Goal: Task Accomplishment & Management: Use online tool/utility

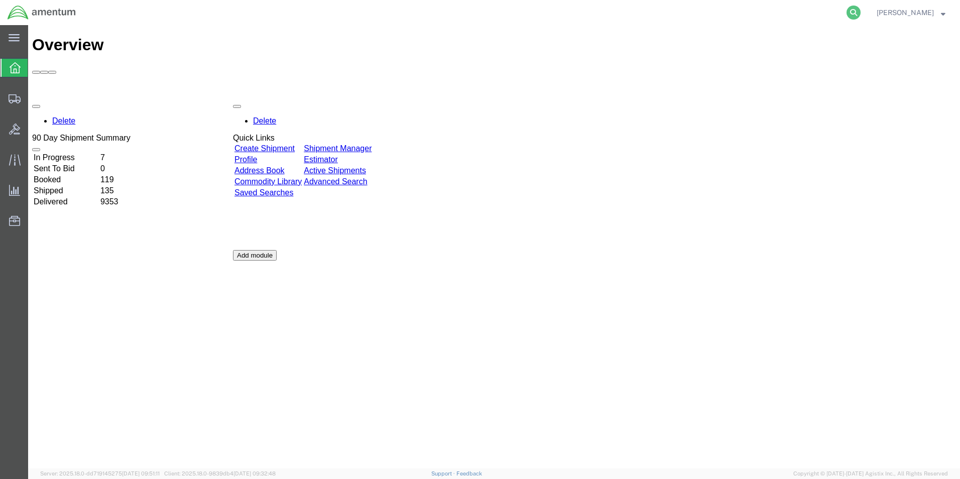
click at [868, 13] on nav "[PERSON_NAME]" at bounding box center [483, 12] width 953 height 25
click at [857, 13] on icon at bounding box center [853, 13] width 14 height 14
paste input "288435537938"
type input "288435537938"
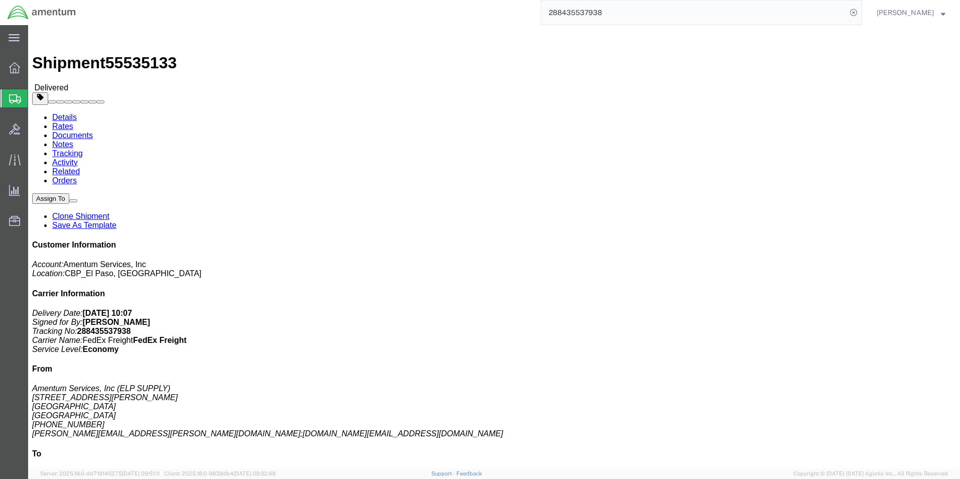
click link "Clone Shipment"
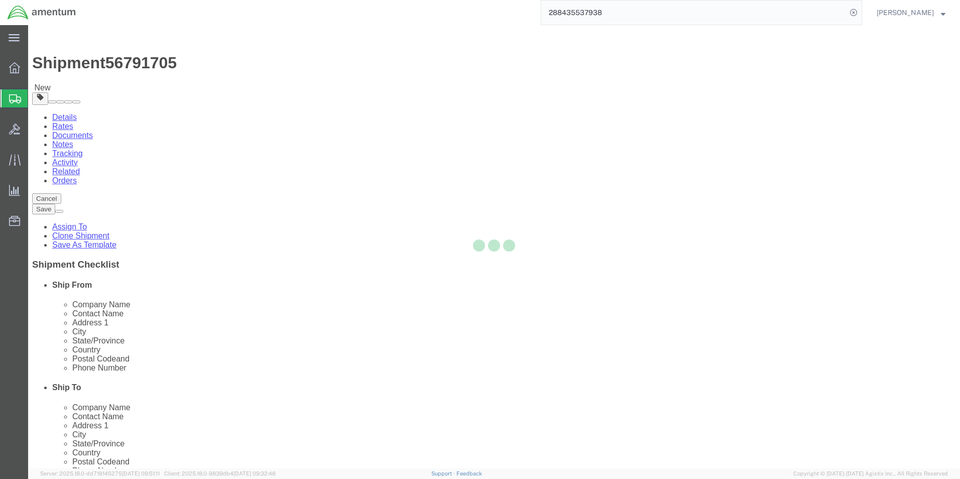
select select "49939"
select select "49914"
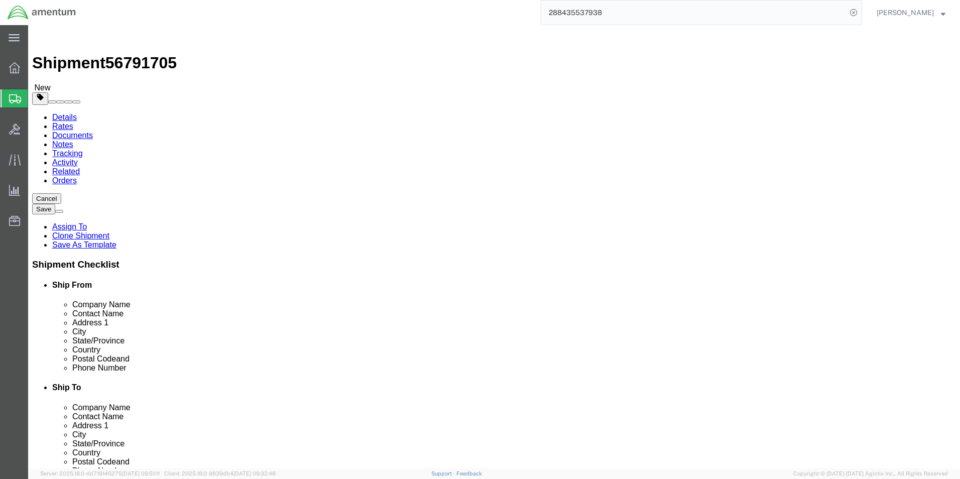
click link "Clone Shipment"
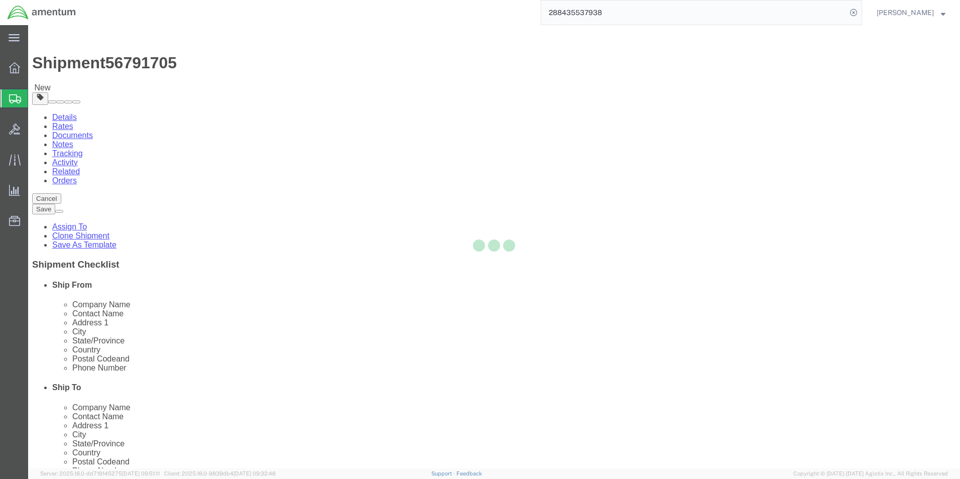
select select "49939"
select select "49914"
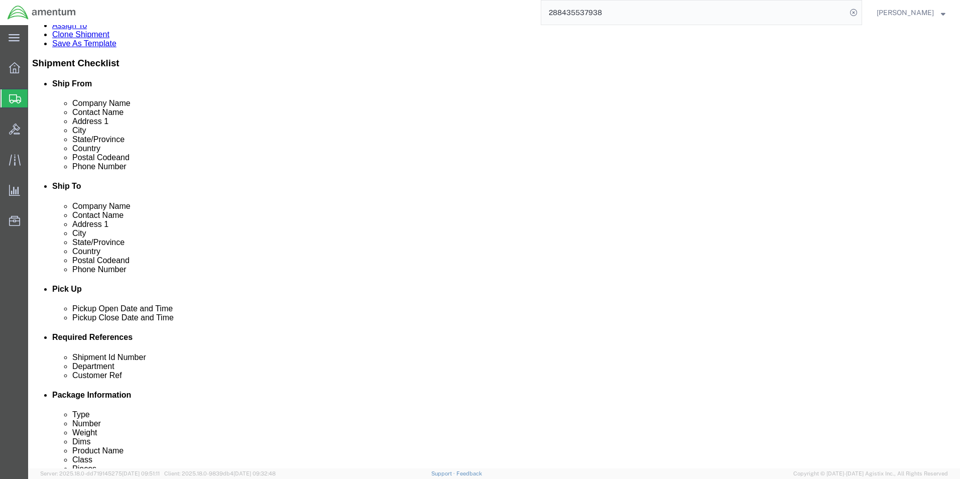
scroll to position [251, 0]
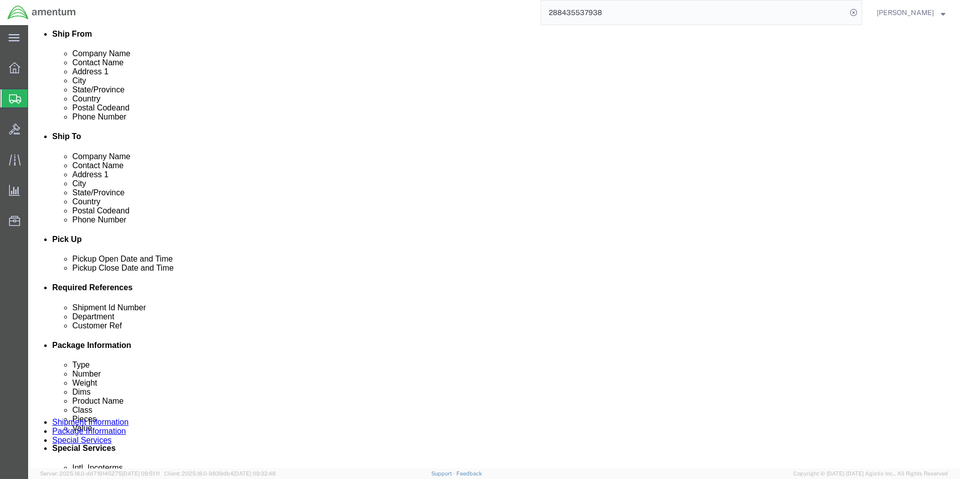
click div "[DATE] 10:02 AM"
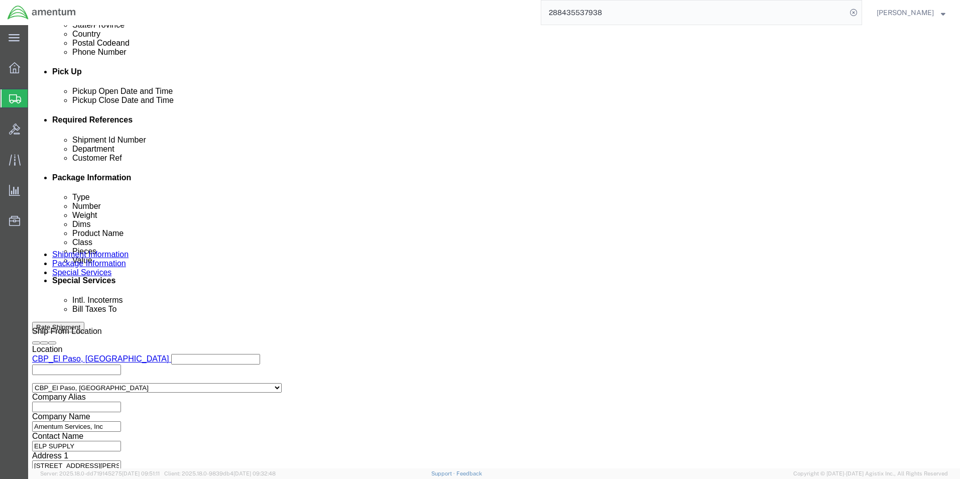
type input "11:02 AM"
click button "Apply"
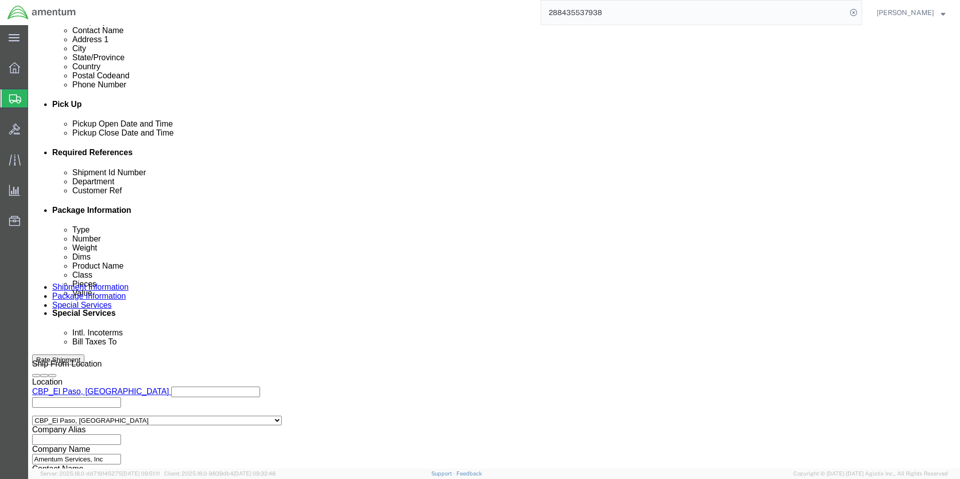
scroll to position [368, 0]
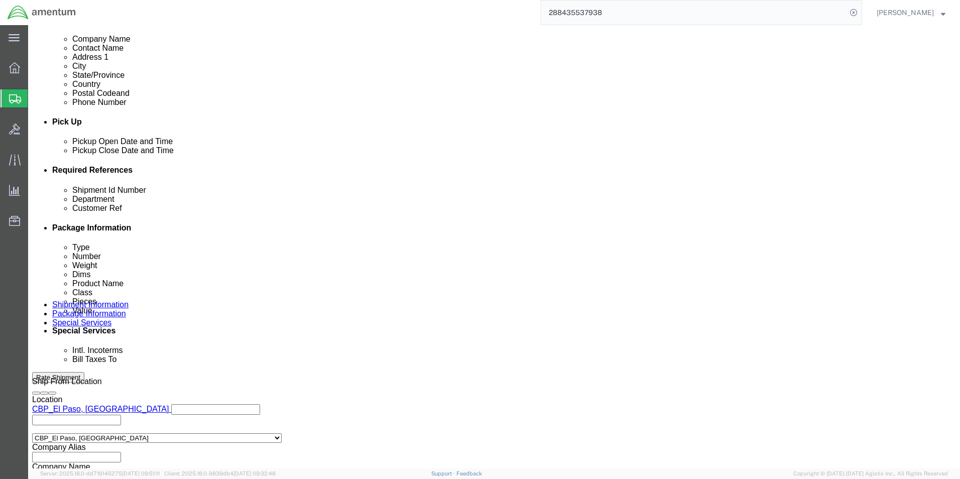
click div "[DATE] 4:30 PM"
type input "2:30 PM"
click button "Apply"
drag, startPoint x: 140, startPoint y: 248, endPoint x: 153, endPoint y: 242, distance: 14.4
click input "[DATE]"
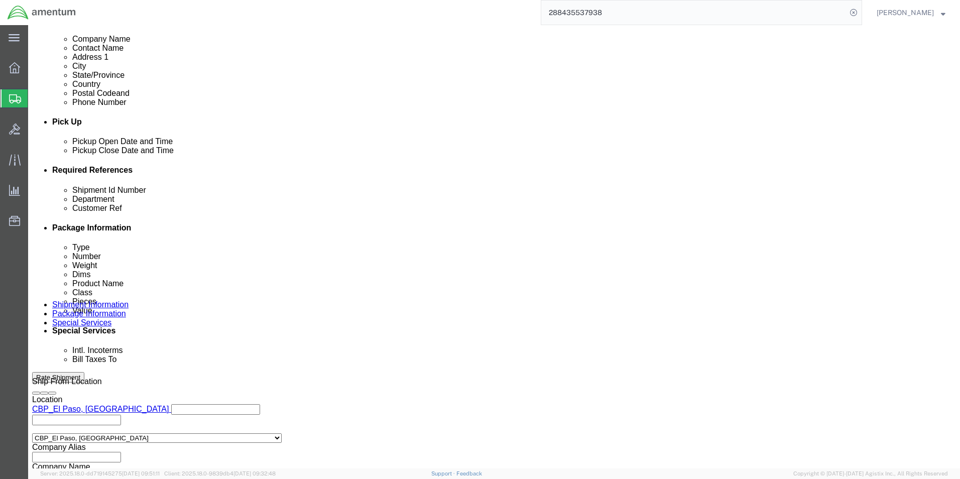
type input "[DATE]"
click input "CESSNA [PERSON_NAME]"
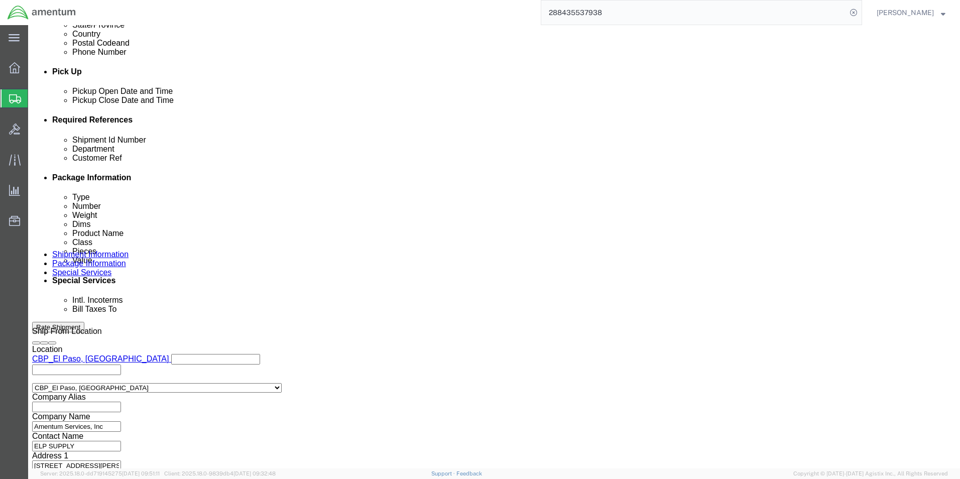
type input "RED TOOLS [PERSON_NAME]"
click button "Continue"
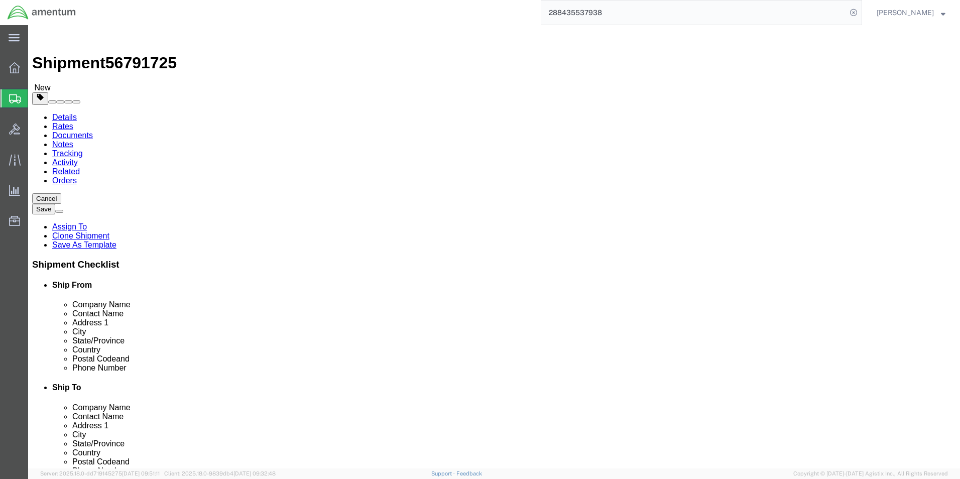
click button "Continue"
click link "Details"
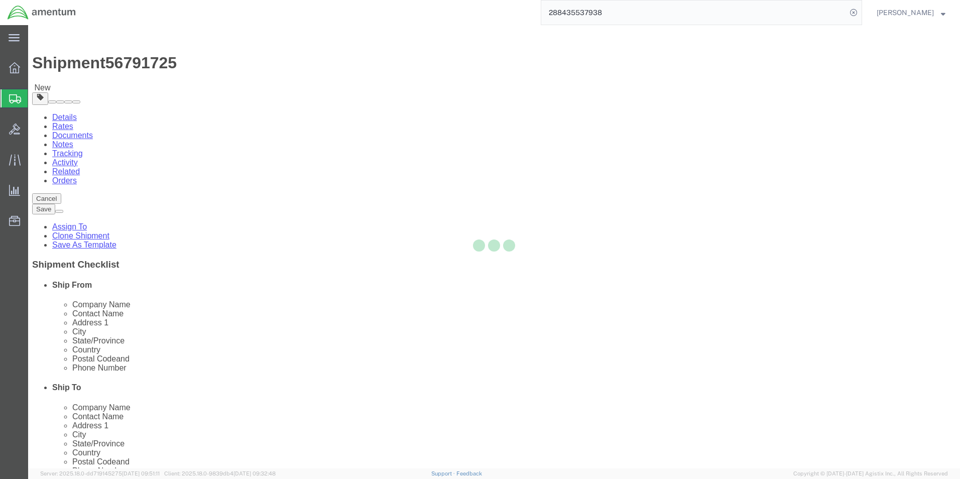
select select "49939"
select select "49914"
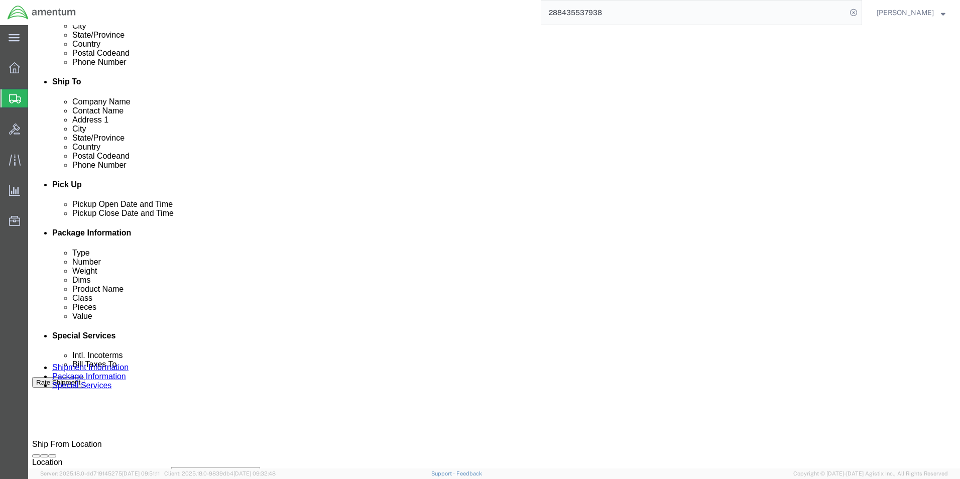
scroll to position [401, 0]
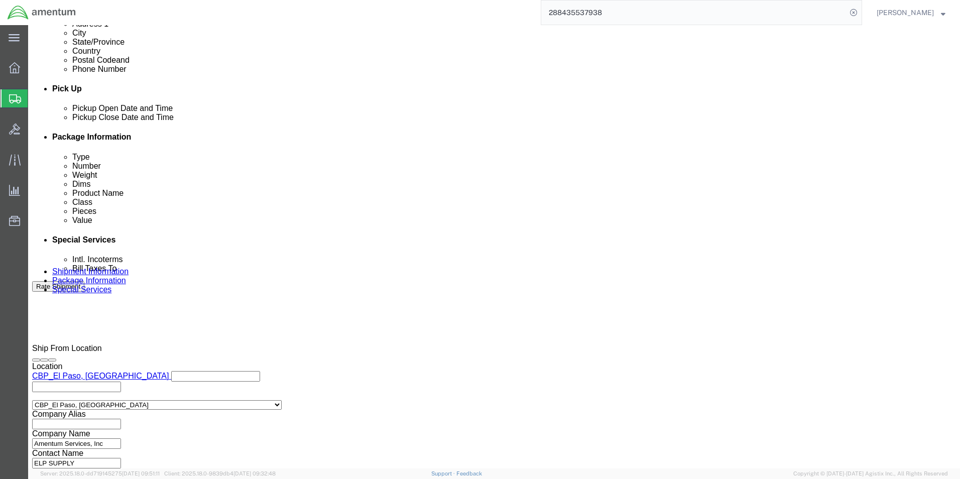
click button "Continue"
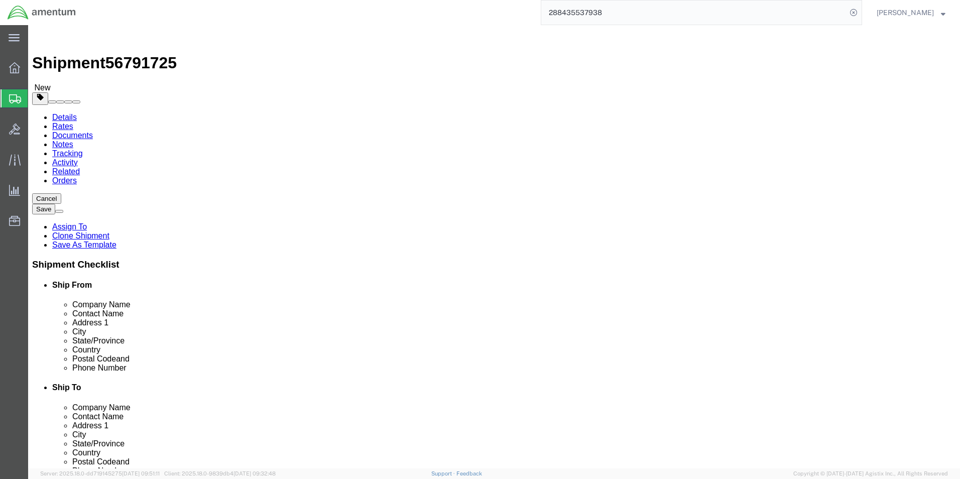
click button "Continue"
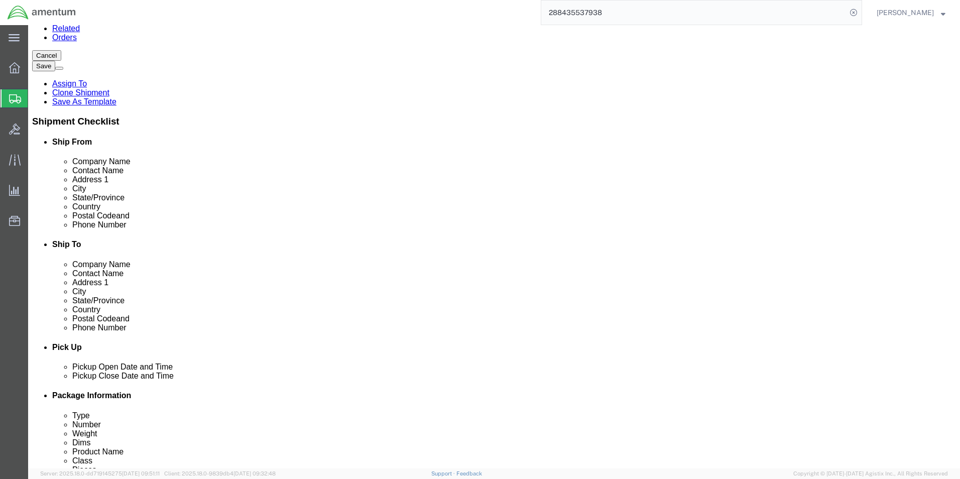
scroll to position [251, 0]
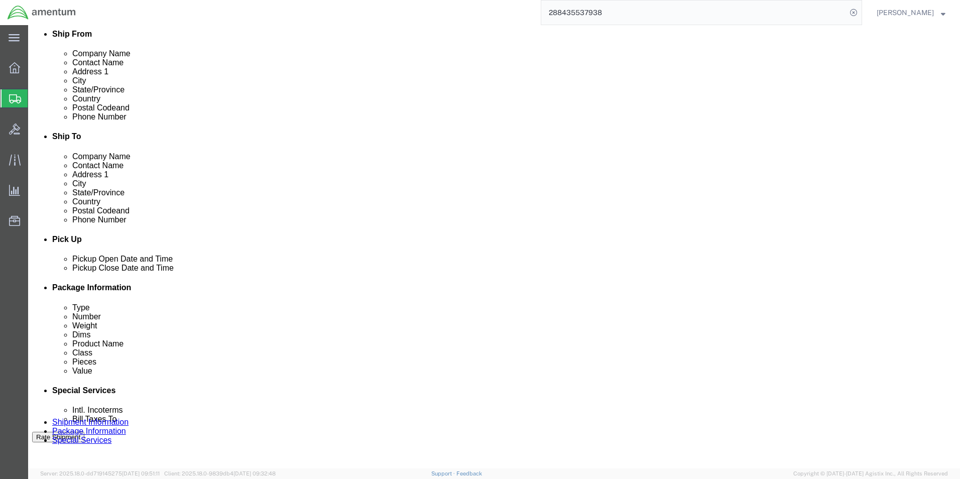
click button "Rate Shipment"
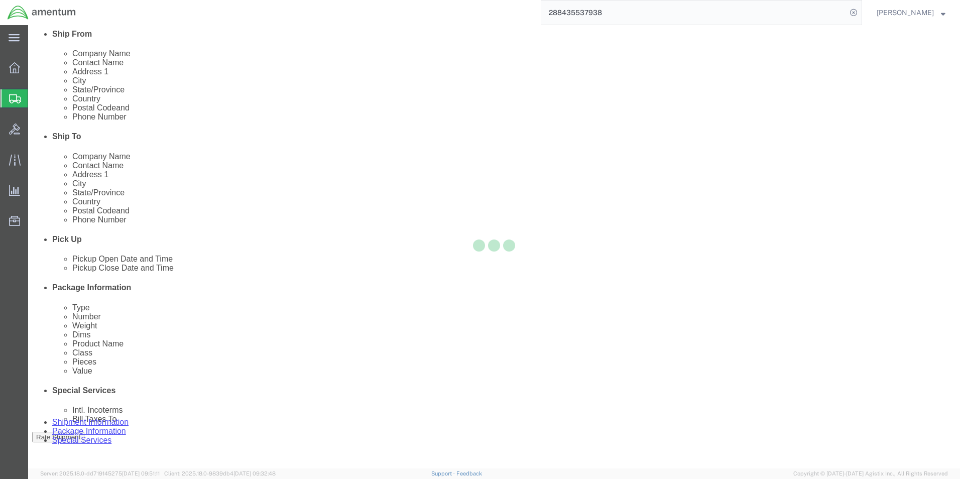
scroll to position [0, 0]
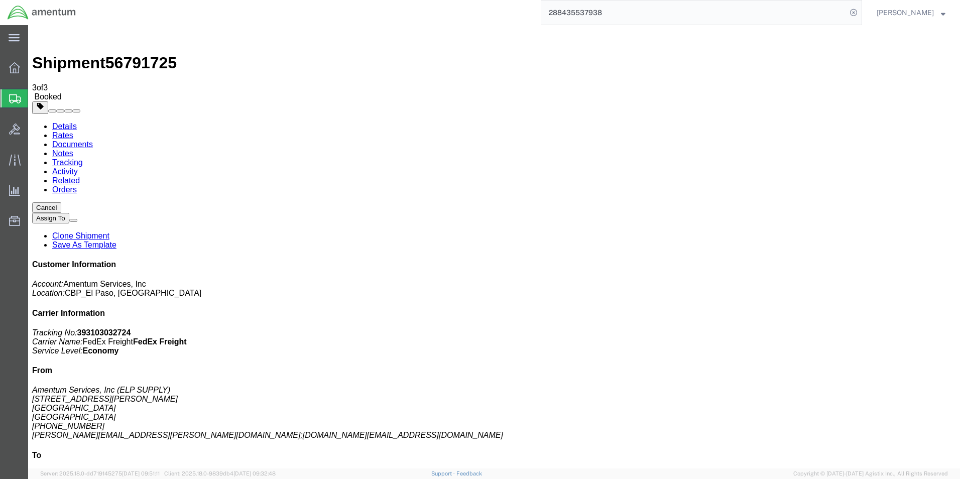
drag, startPoint x: 106, startPoint y: 159, endPoint x: 501, endPoint y: 193, distance: 396.9
drag, startPoint x: 89, startPoint y: 176, endPoint x: 587, endPoint y: 208, distance: 499.4
click at [59, 122] on link "Details" at bounding box center [64, 126] width 25 height 9
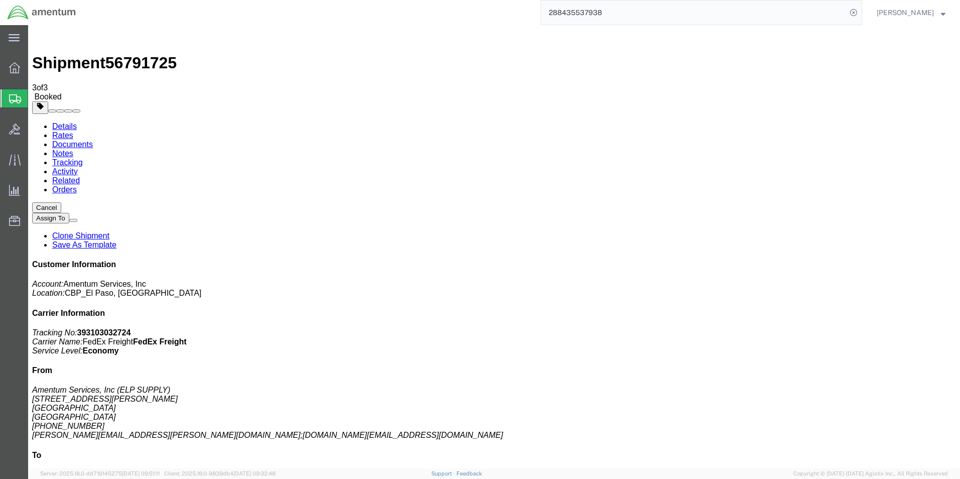
click link "Schedule pickup request"
